Goal: Task Accomplishment & Management: Use online tool/utility

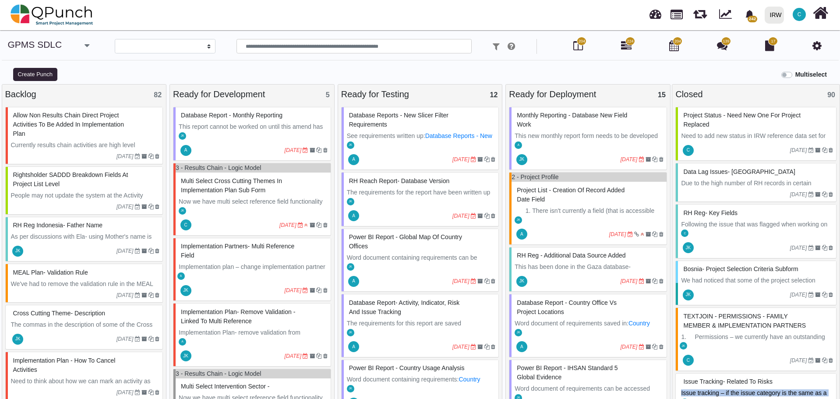
select select
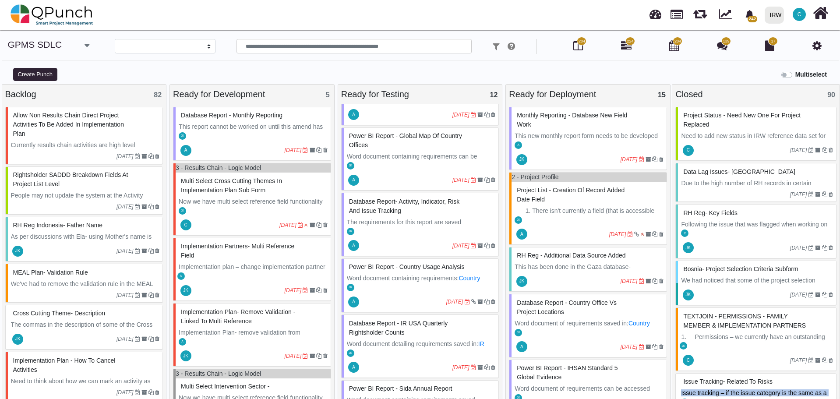
scroll to position [88, 0]
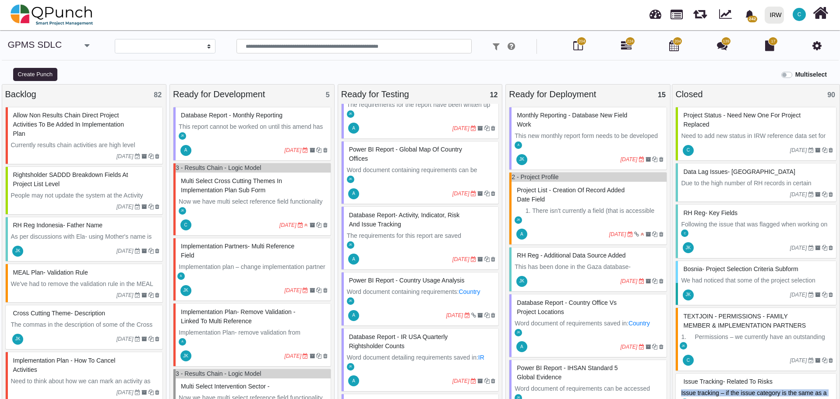
click at [425, 161] on div "Power BI Report - Global Map of Country Offices" at bounding box center [421, 154] width 149 height 23
select select "**********"
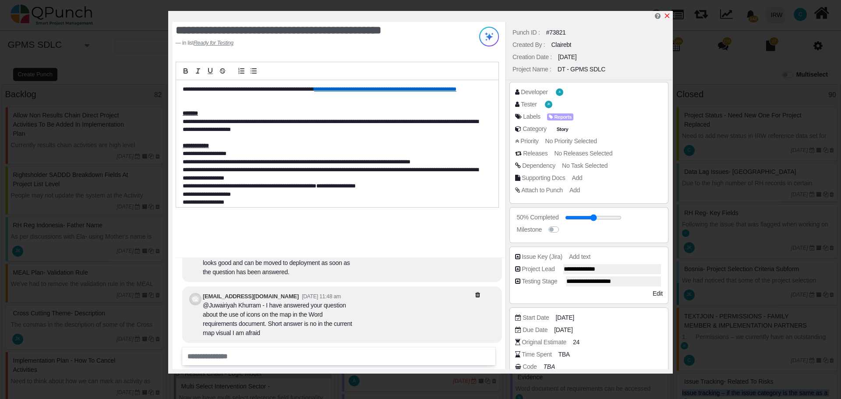
click at [666, 17] on icon "x" at bounding box center [667, 15] width 7 height 7
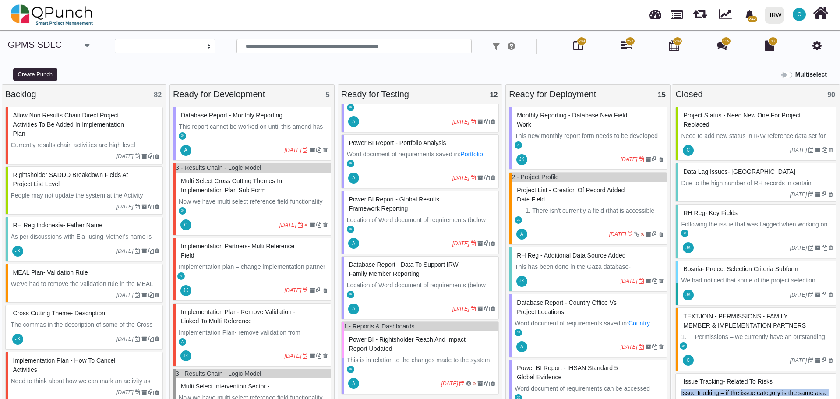
scroll to position [8, 0]
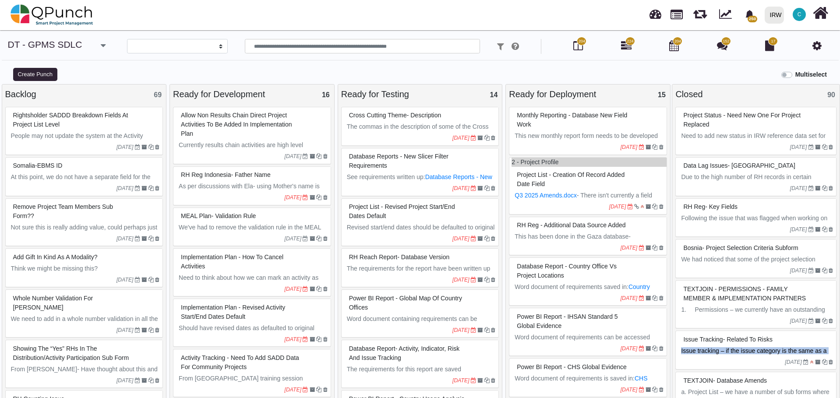
select select
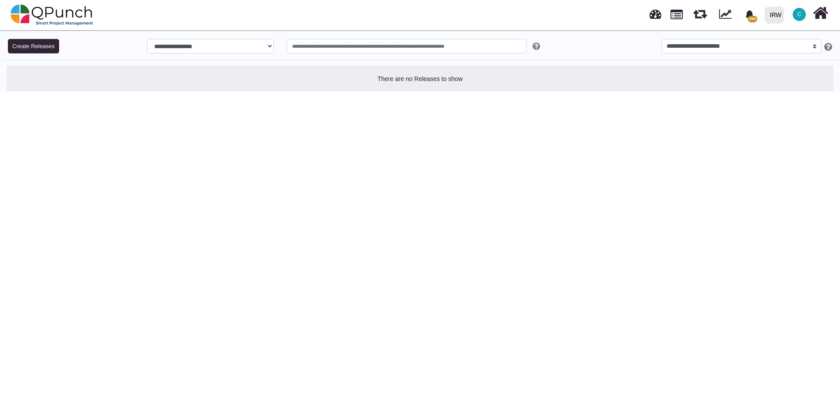
select select
